Goal: Information Seeking & Learning: Learn about a topic

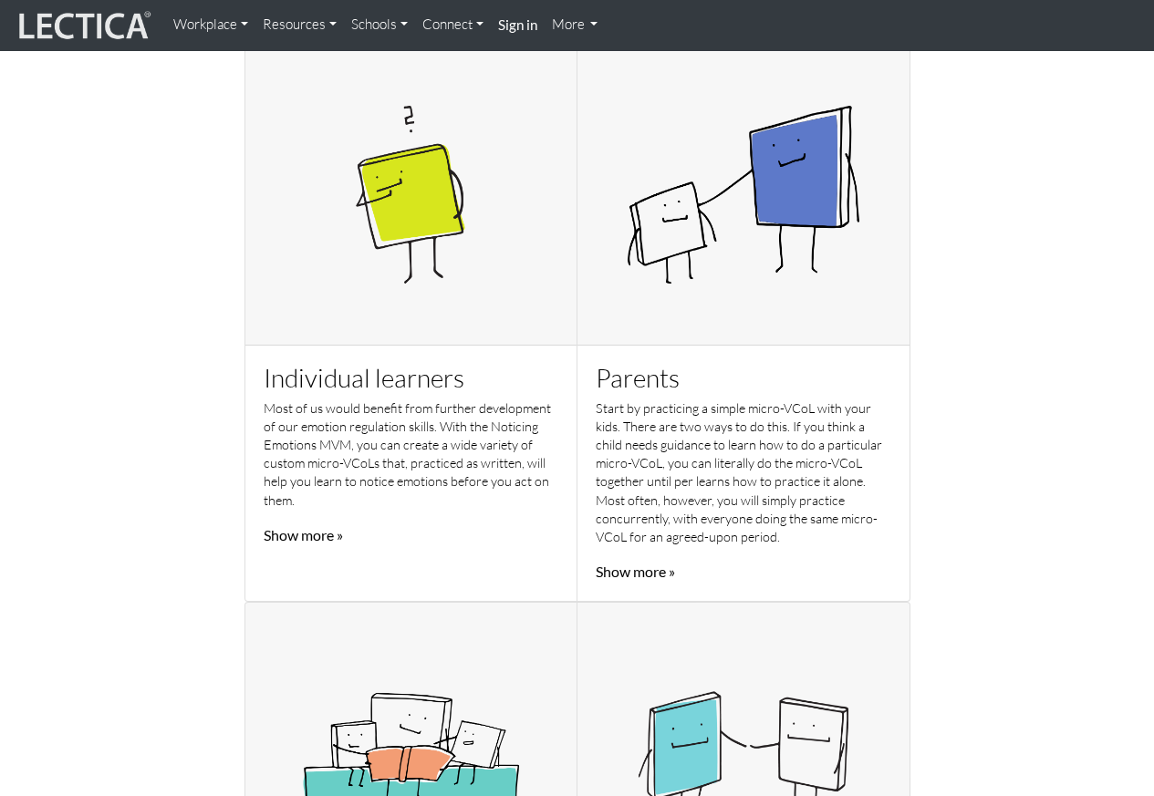
scroll to position [657, 0]
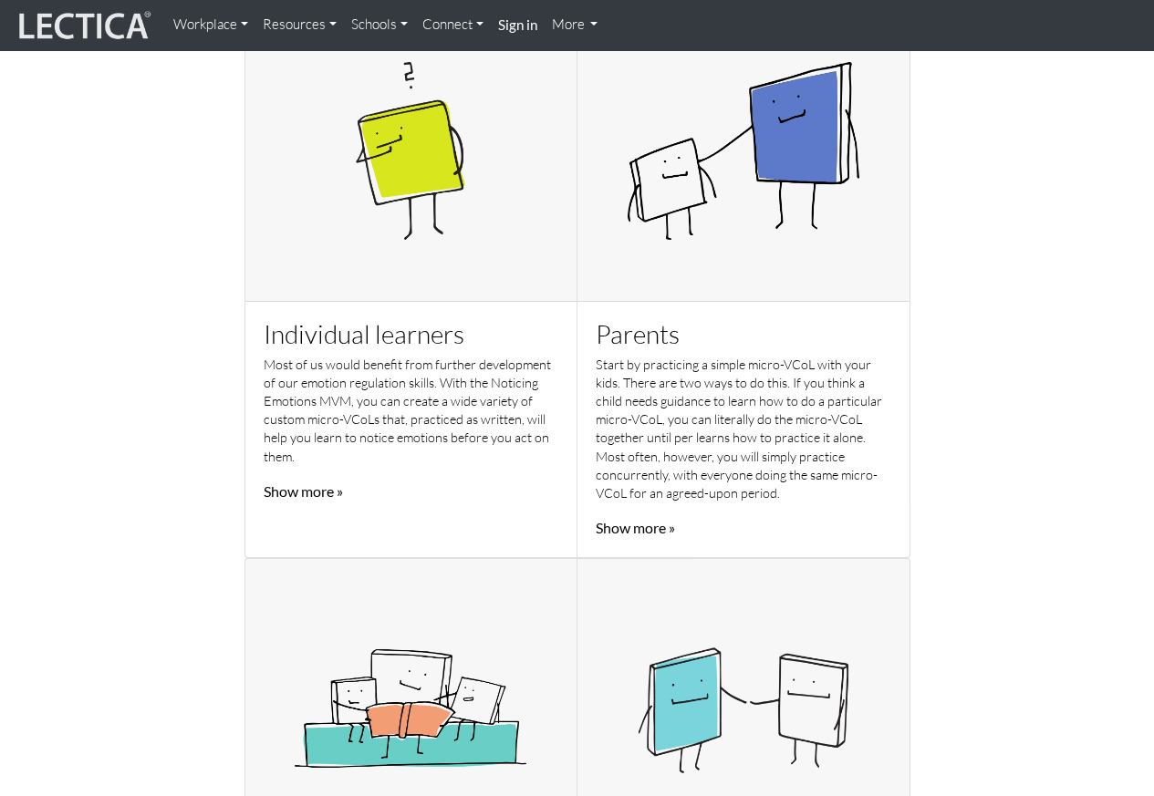
click at [304, 498] on link "Show more »" at bounding box center [303, 490] width 79 height 17
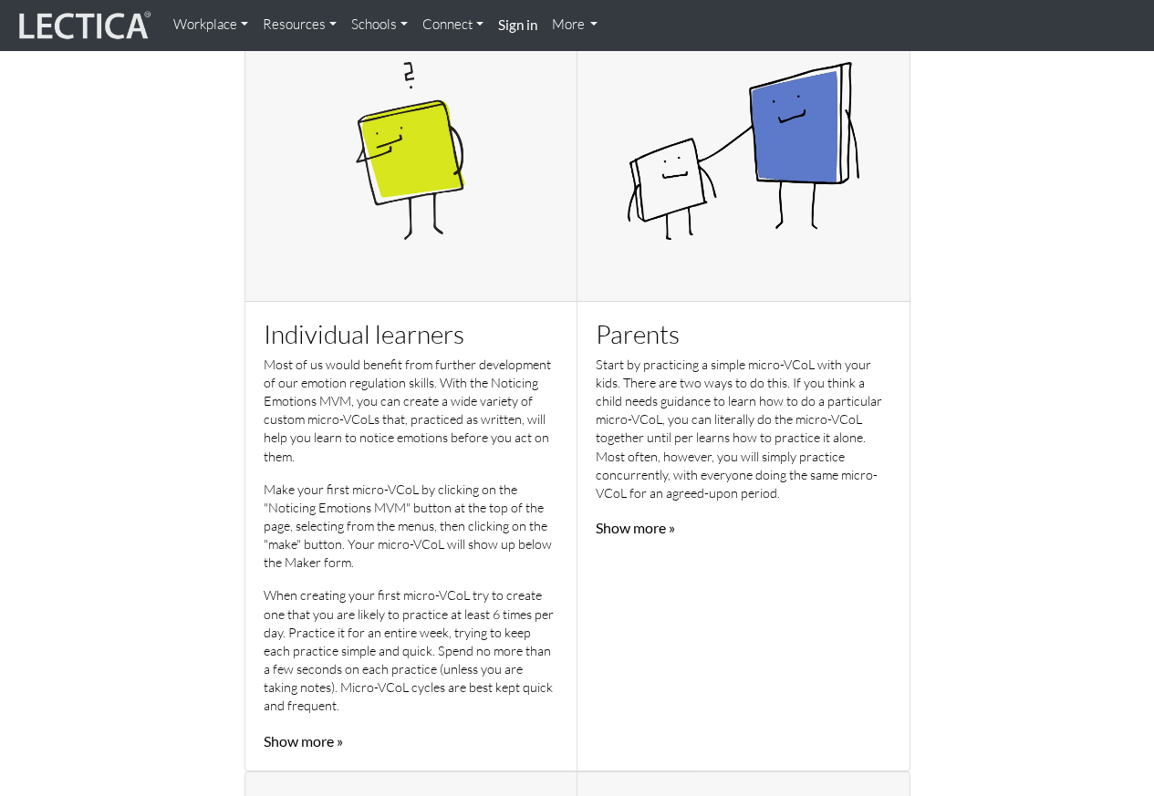
click at [276, 726] on div "Make your first micro-VCoL by clicking on the "Noticing Emotions MVM" button at…" at bounding box center [412, 617] width 296 height 272
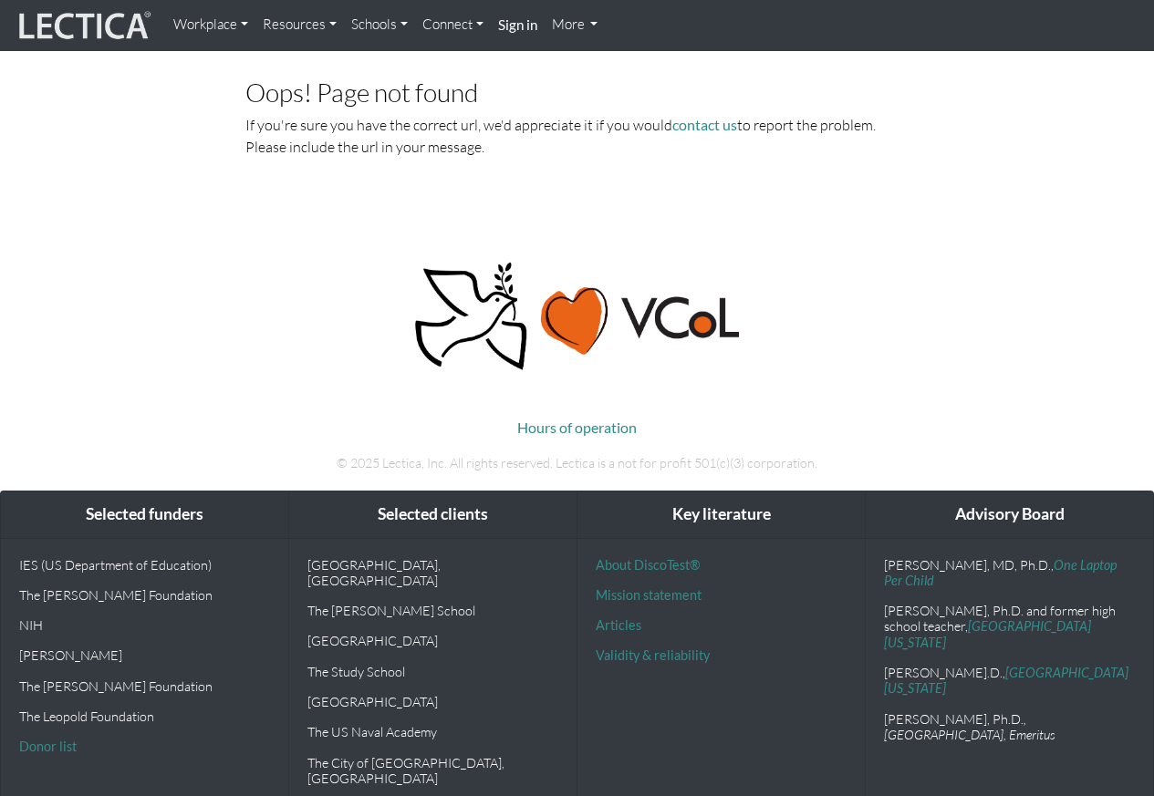
scroll to position [59, 0]
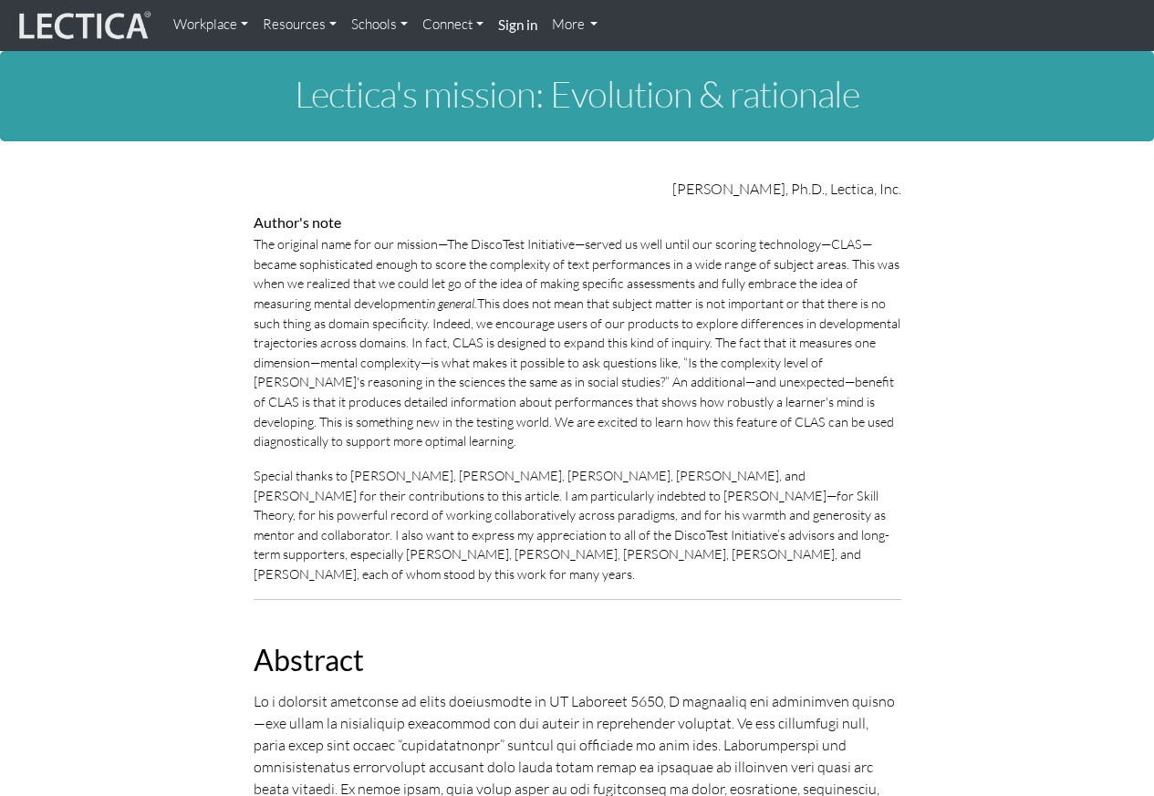
scroll to position [5661, 0]
